Goal: Task Accomplishment & Management: Use online tool/utility

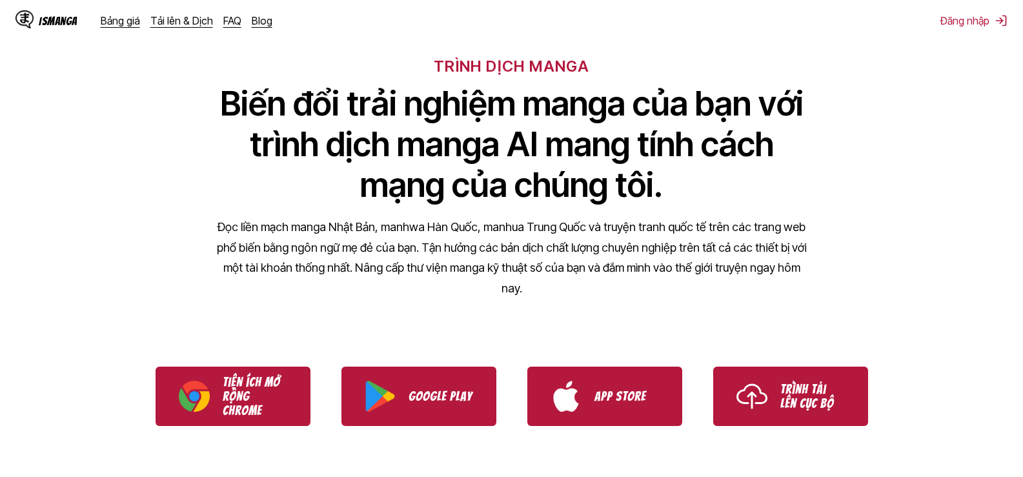
scroll to position [258, 0]
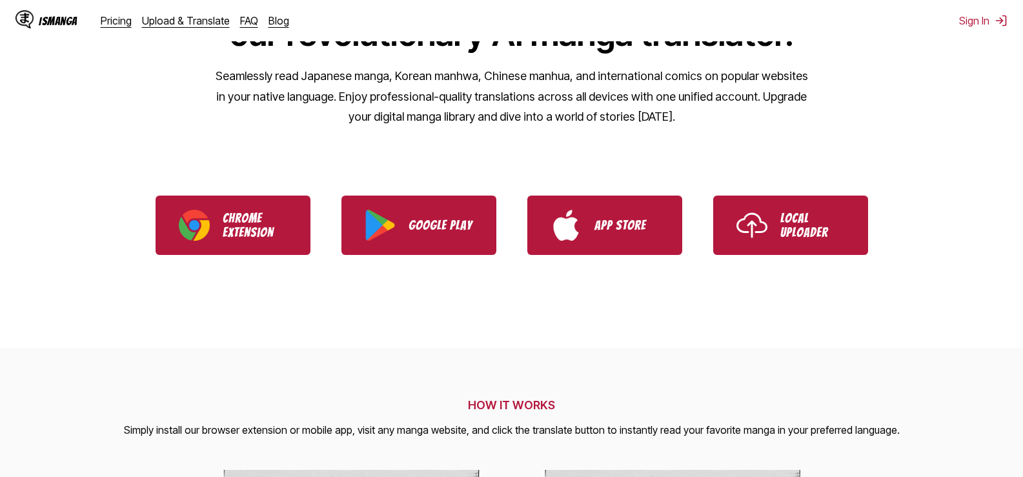
scroll to position [194, 0]
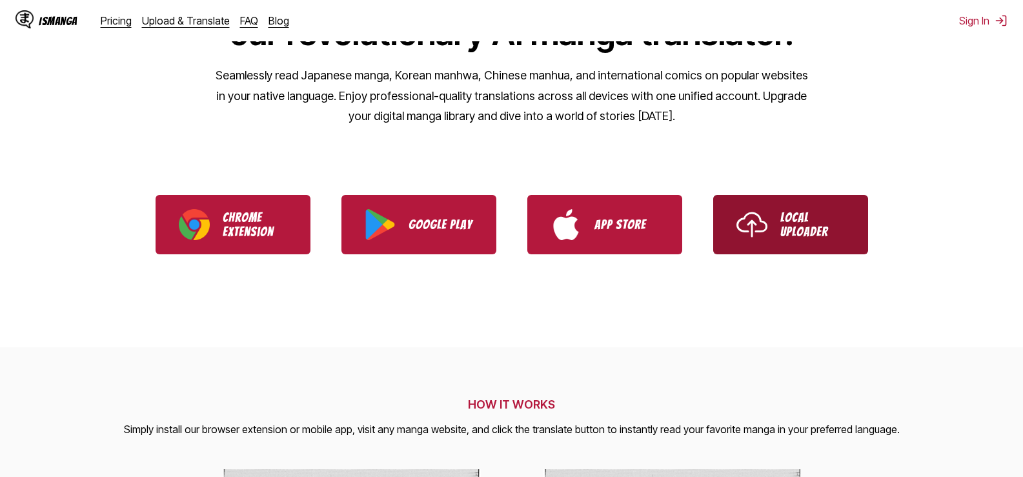
click at [799, 227] on p "Local Uploader" at bounding box center [813, 225] width 65 height 28
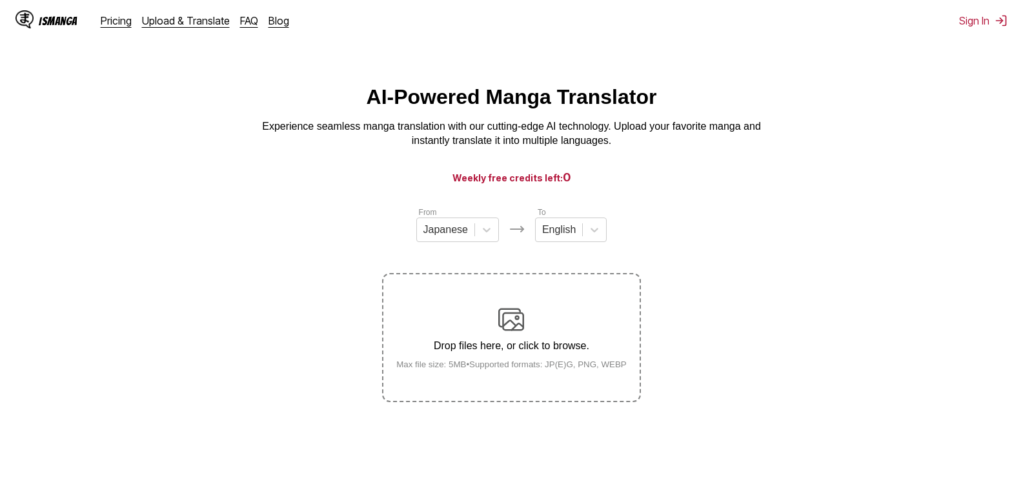
click at [519, 329] on img at bounding box center [511, 320] width 26 height 26
click at [0, 0] on input "Drop files here, or click to browse. Max file size: 5MB • Supported formats: JP…" at bounding box center [0, 0] width 0 height 0
click at [592, 234] on icon at bounding box center [594, 229] width 13 height 13
click at [524, 349] on p "Drop files here, or click to browse." at bounding box center [511, 346] width 251 height 12
click at [0, 0] on input "Drop files here, or click to browse. Max file size: 5MB • Supported formats: JP…" at bounding box center [0, 0] width 0 height 0
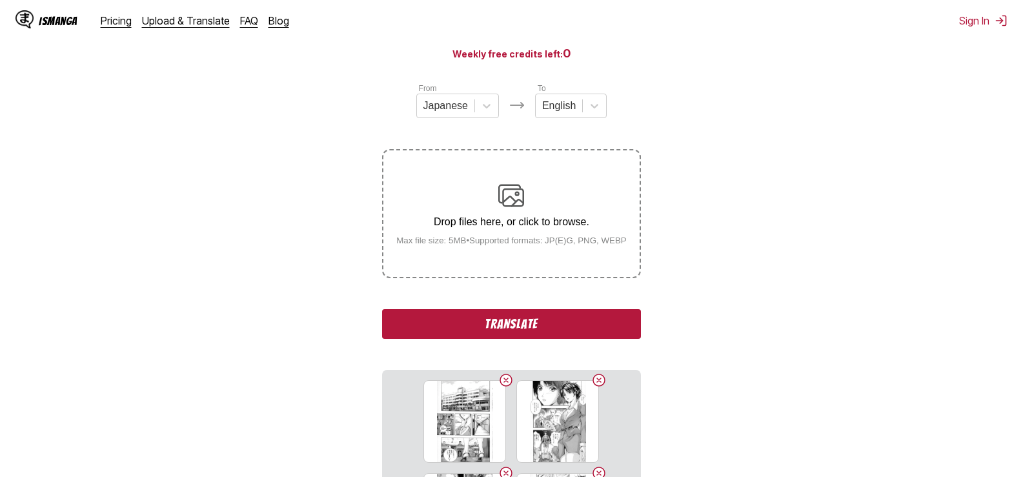
scroll to position [129, 0]
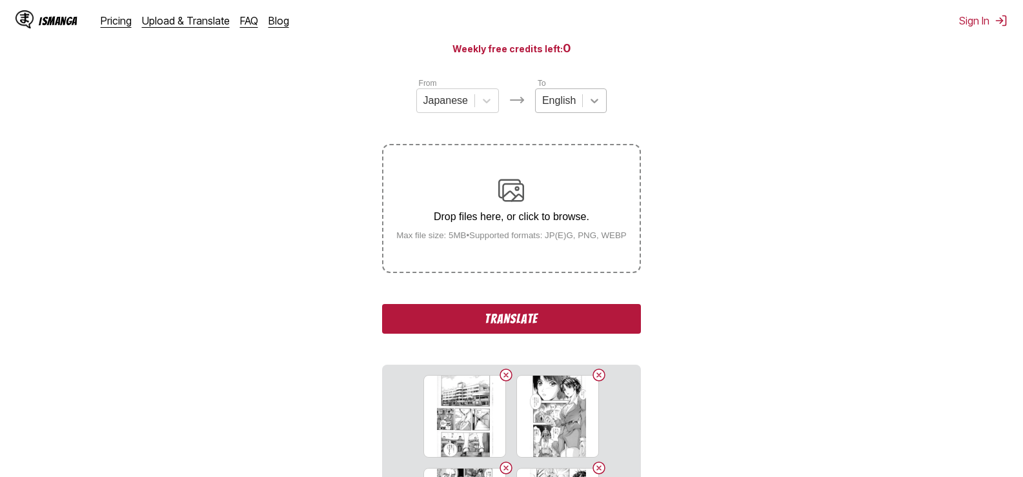
click at [595, 103] on icon at bounding box center [594, 100] width 13 height 13
click at [772, 99] on section "From Japanese To 1 result available. Use Up and Down to choose options, press E…" at bounding box center [511, 350] width 1003 height 546
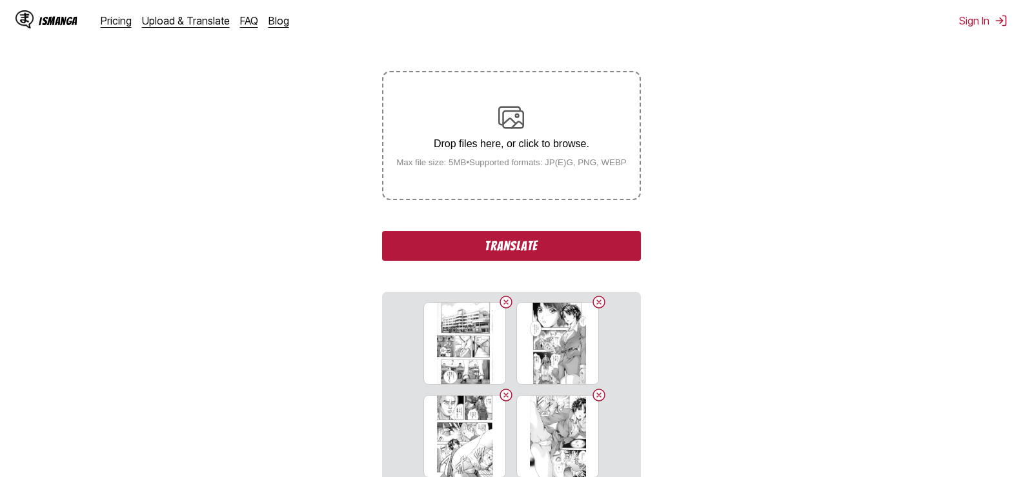
scroll to position [387, 0]
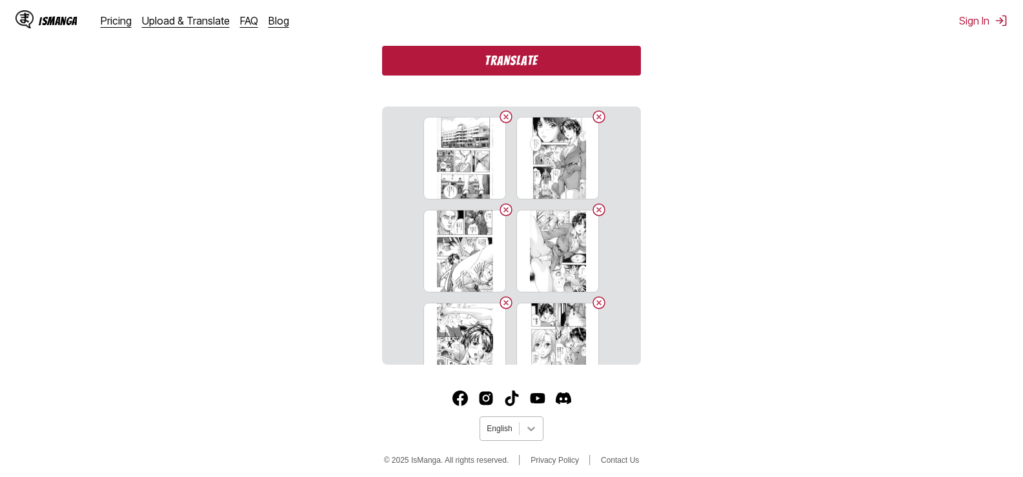
click at [531, 431] on icon at bounding box center [532, 429] width 8 height 5
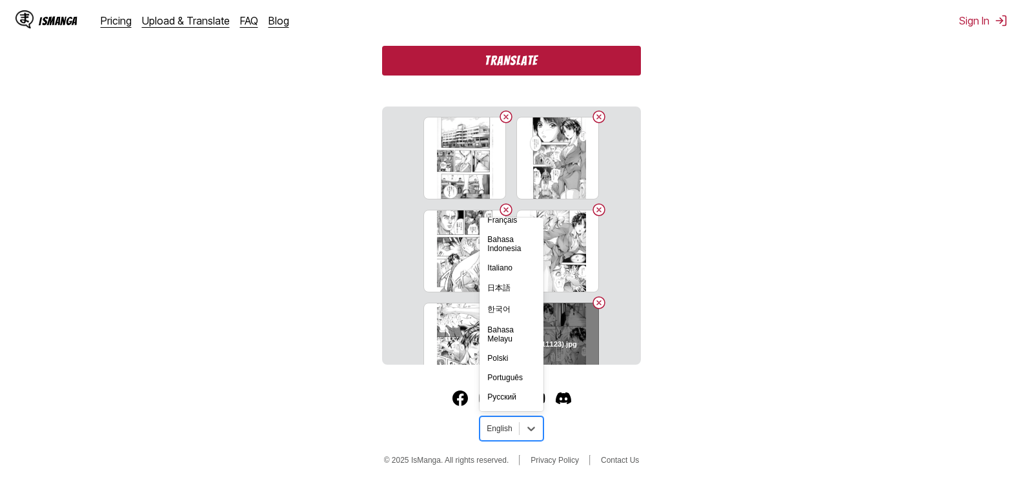
scroll to position [225, 0]
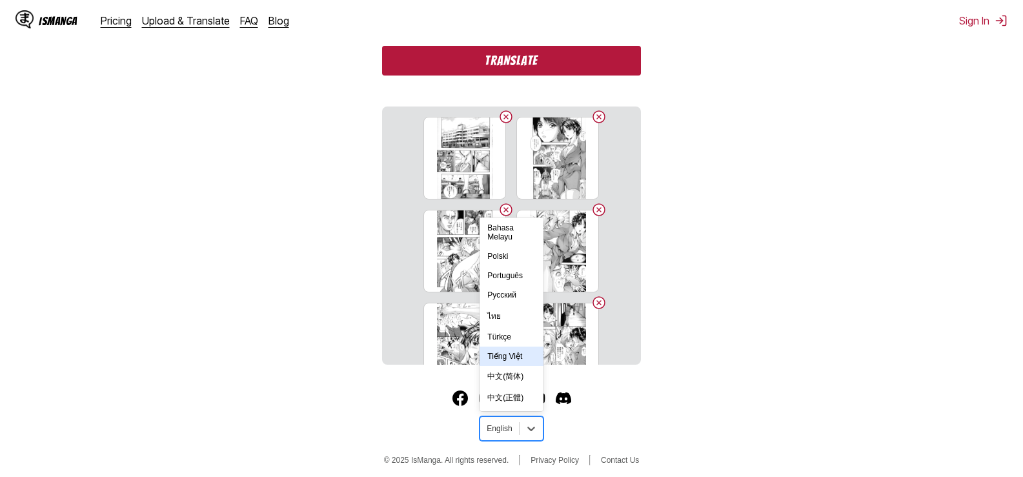
click at [514, 356] on div "Tiếng Việt" at bounding box center [511, 356] width 63 height 19
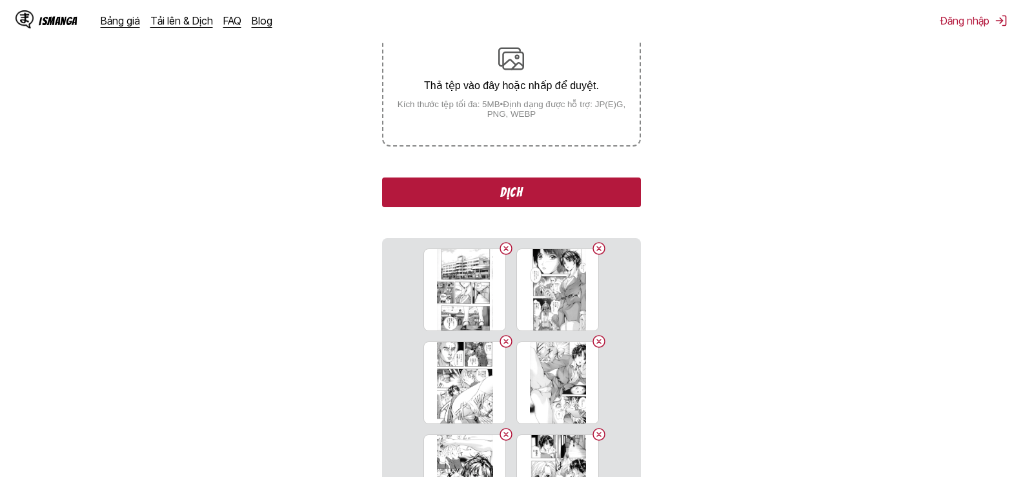
scroll to position [74, 0]
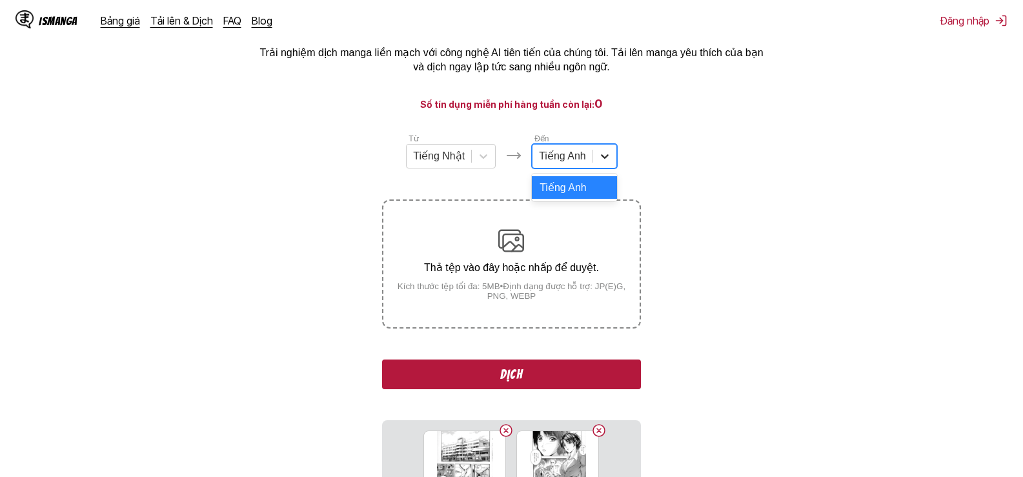
click at [611, 156] on div at bounding box center [604, 156] width 23 height 23
click at [761, 149] on section "Từ Tiếng Nhật Đến 1 result available. Use Up and Down to choose options, press …" at bounding box center [511, 405] width 1003 height 546
click at [546, 377] on button "Dịch" at bounding box center [511, 375] width 258 height 30
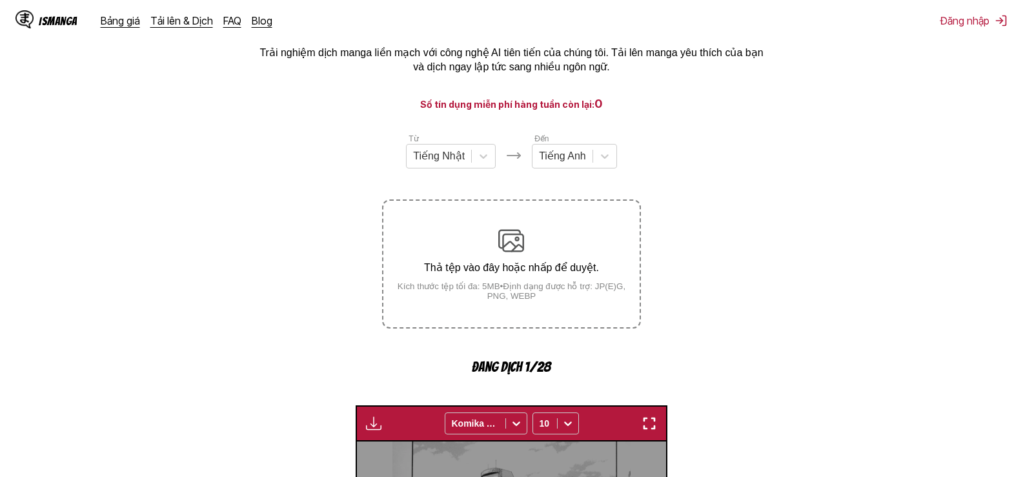
scroll to position [387, 0]
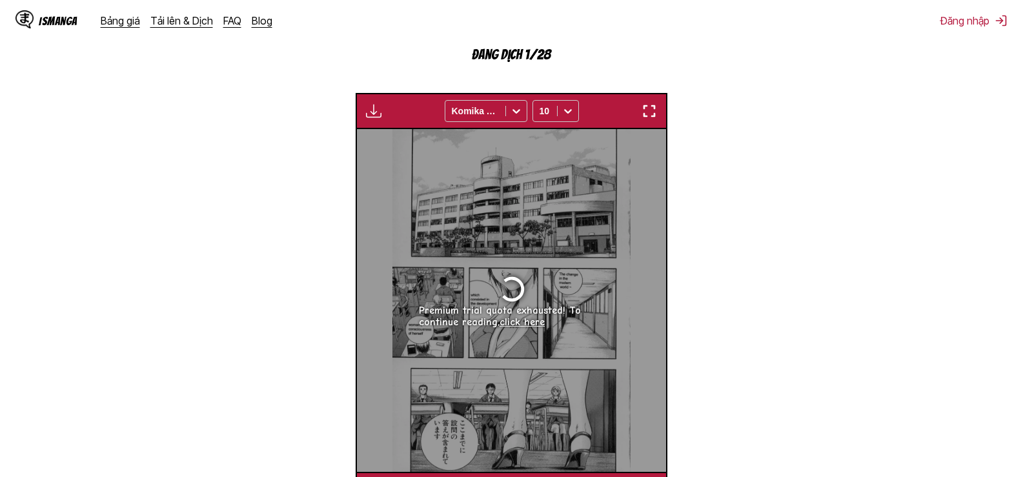
click at [527, 325] on link "click here" at bounding box center [522, 322] width 45 height 12
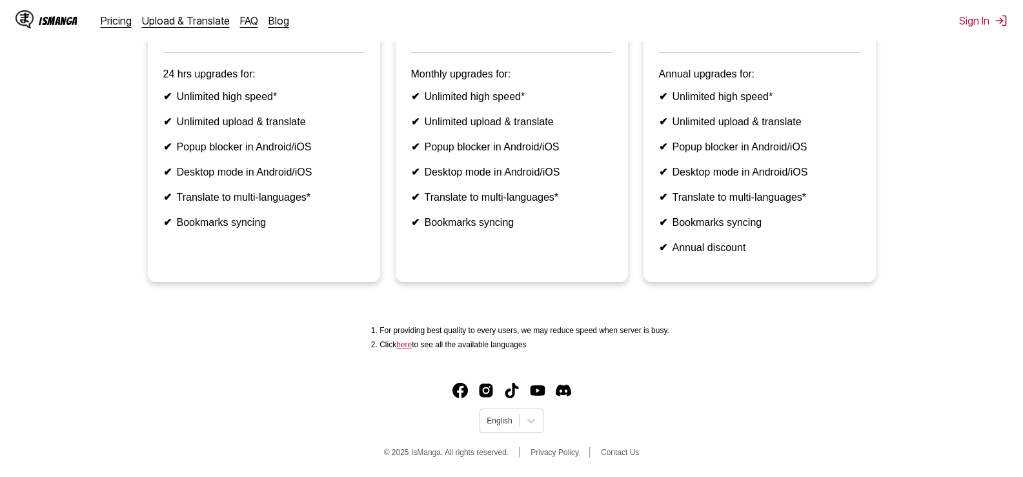
scroll to position [320, 0]
